Goal: Find specific page/section: Find specific page/section

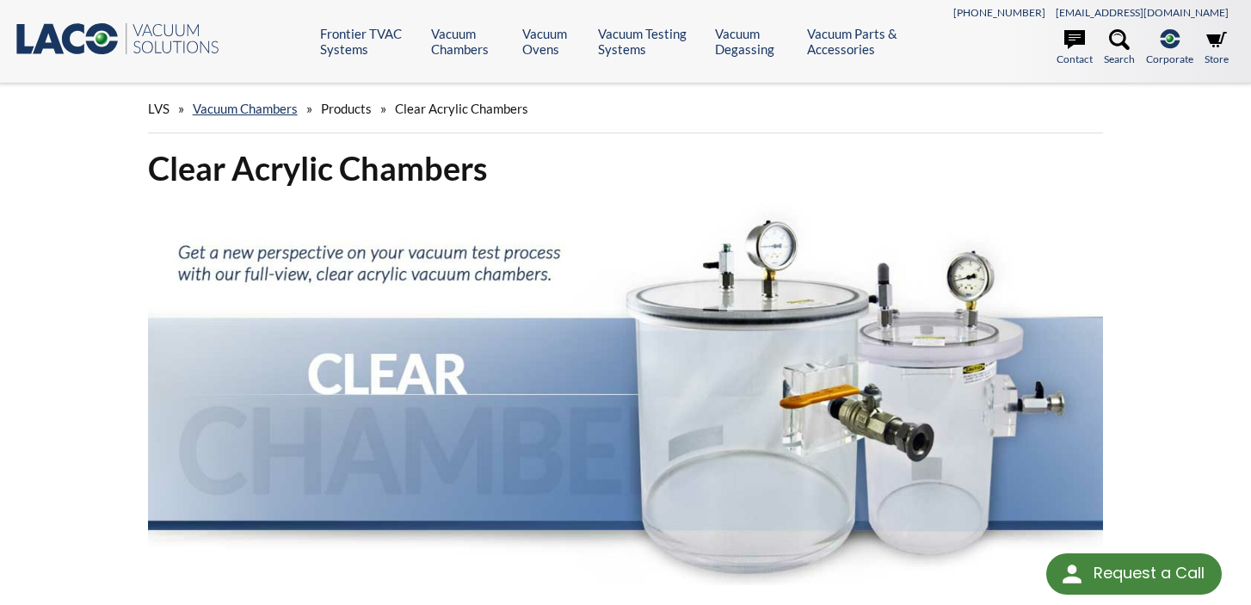
click at [346, 113] on span "Products" at bounding box center [346, 108] width 51 height 15
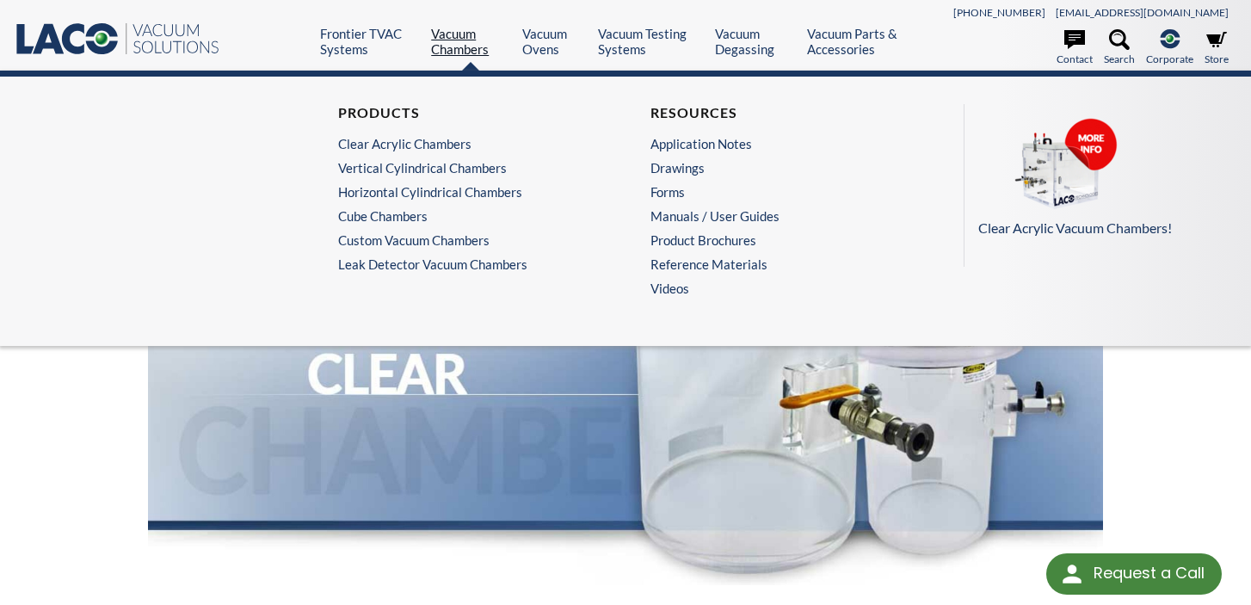
click at [465, 42] on link "Vacuum Chambers" at bounding box center [470, 41] width 78 height 31
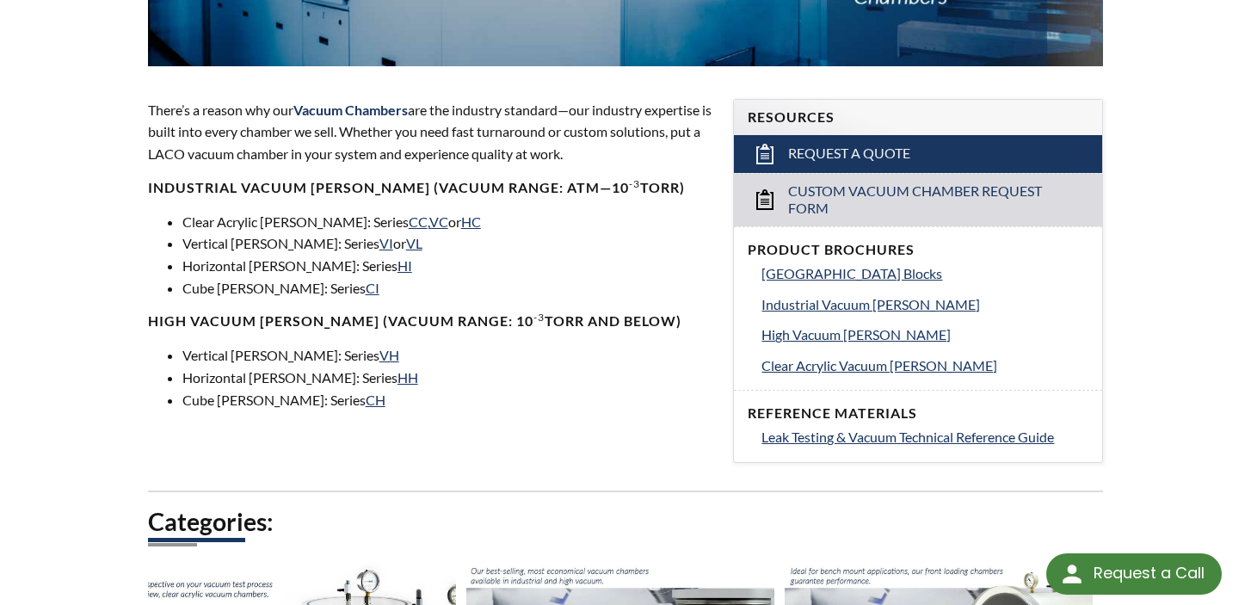
scroll to position [517, 0]
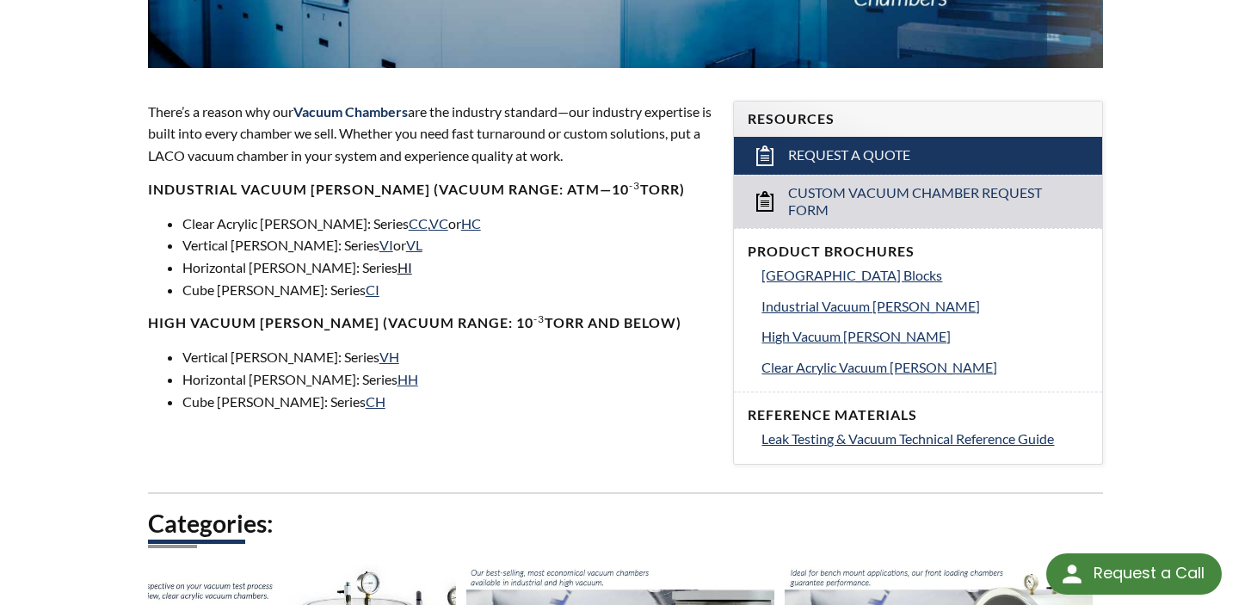
click at [398, 269] on link "HI" at bounding box center [405, 267] width 15 height 16
